Goal: Find specific page/section: Find specific page/section

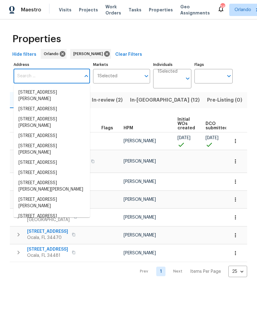
scroll to position [0, 160]
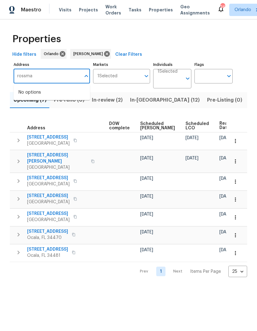
type input "[PERSON_NAME]"
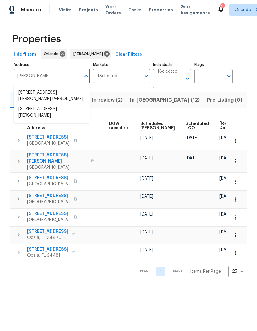
click at [23, 95] on li "[STREET_ADDRESS][PERSON_NAME][PERSON_NAME]" at bounding box center [52, 95] width 76 height 17
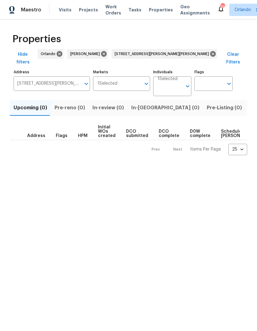
click at [249, 103] on span "Listed (1)" at bounding box center [260, 107] width 22 height 9
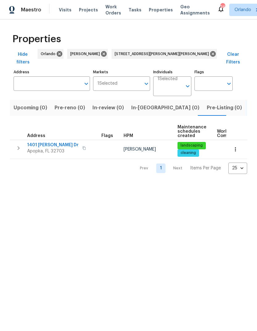
type input "[STREET_ADDRESS][PERSON_NAME][PERSON_NAME]"
click at [238, 143] on button "button" at bounding box center [236, 150] width 14 height 14
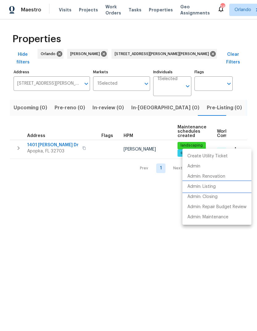
click at [227, 187] on li "Admin: Listing" at bounding box center [216, 187] width 69 height 10
click at [170, 54] on div at bounding box center [128, 165] width 257 height 331
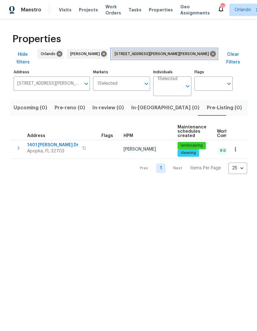
click at [210, 56] on icon at bounding box center [213, 54] width 6 height 6
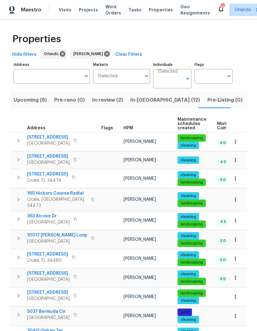
click at [147, 99] on span "In-[GEOGRAPHIC_DATA] (12)" at bounding box center [165, 100] width 70 height 9
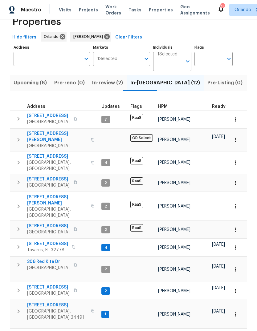
scroll to position [17, 0]
click at [55, 259] on span "306 Red Kite Dr" at bounding box center [48, 262] width 43 height 6
